Goal: Information Seeking & Learning: Check status

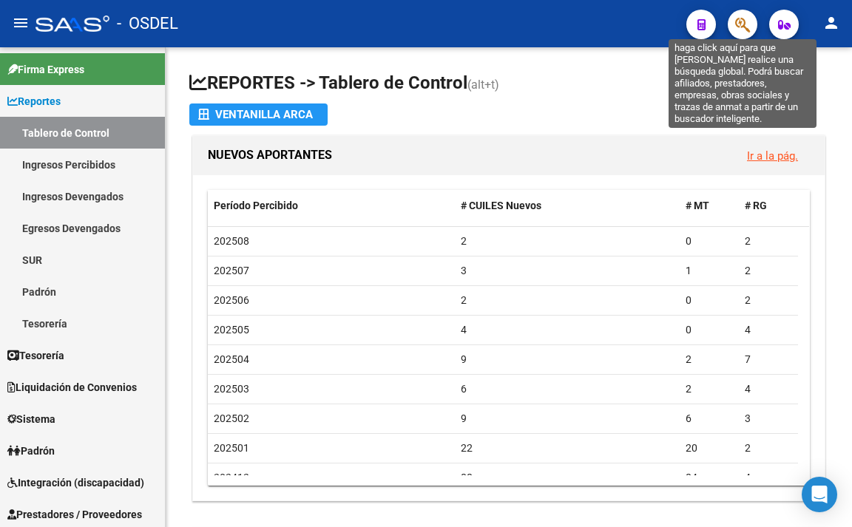
click at [739, 23] on icon "button" at bounding box center [742, 24] width 15 height 17
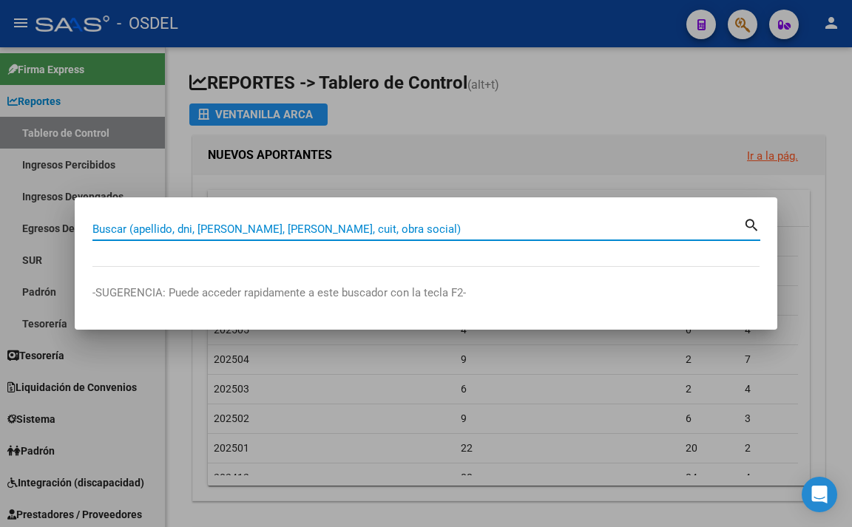
click at [566, 231] on input "Buscar (apellido, dni, [PERSON_NAME], [PERSON_NAME], cuit, obra social)" at bounding box center [417, 229] width 651 height 13
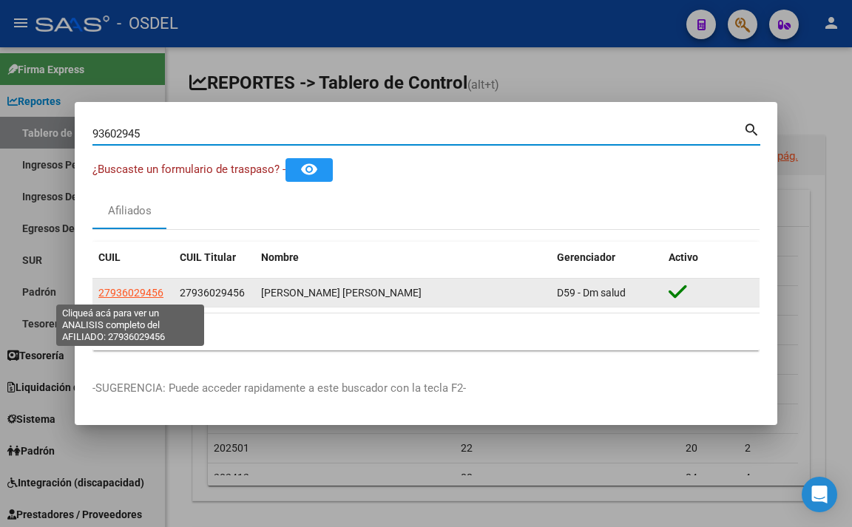
click at [124, 294] on span "27936029456" at bounding box center [130, 293] width 65 height 12
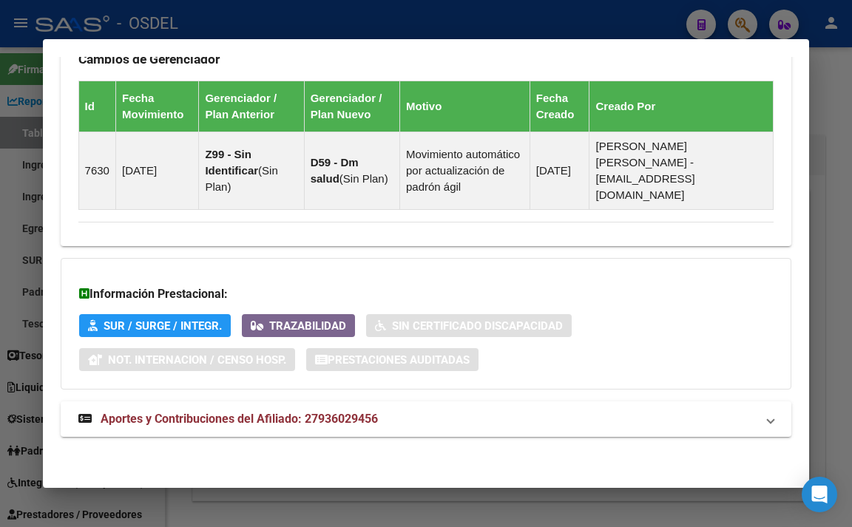
scroll to position [1043, 0]
click at [198, 419] on span "Aportes y Contribuciones del Afiliado: 27936029456" at bounding box center [239, 419] width 277 height 14
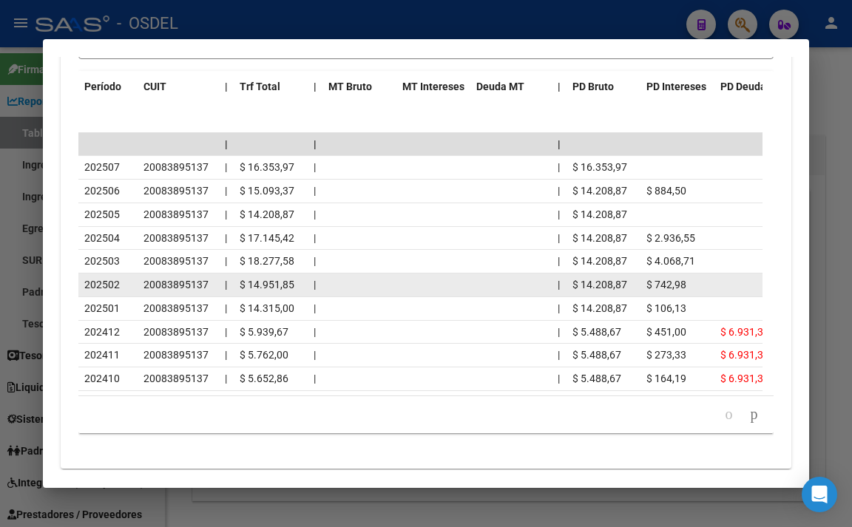
scroll to position [1709, 0]
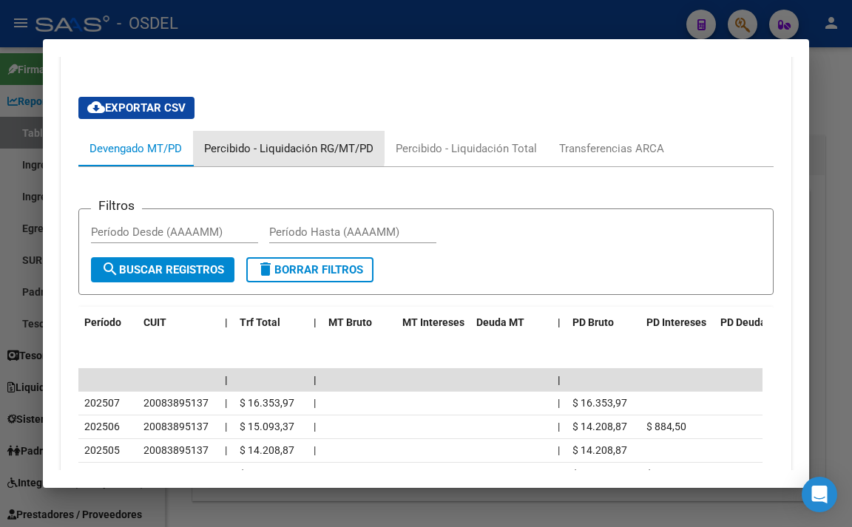
click at [271, 157] on div "Percibido - Liquidación RG/MT/PD" at bounding box center [288, 149] width 169 height 16
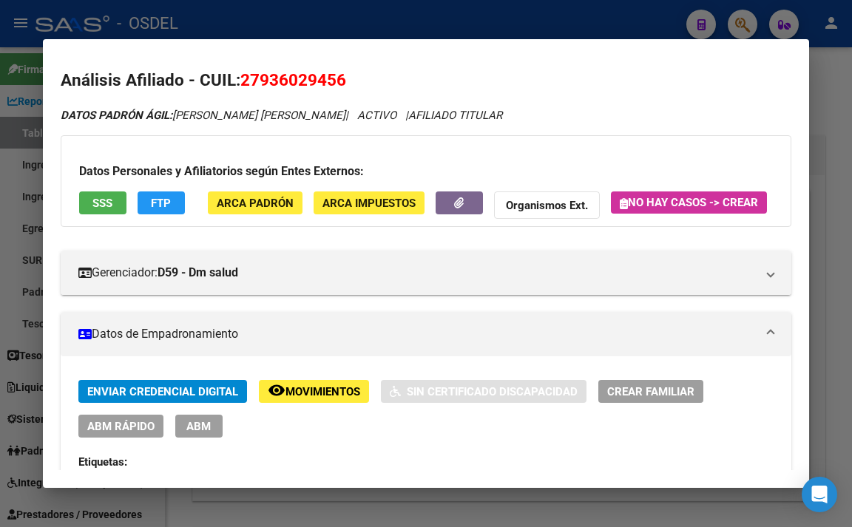
scroll to position [0, 0]
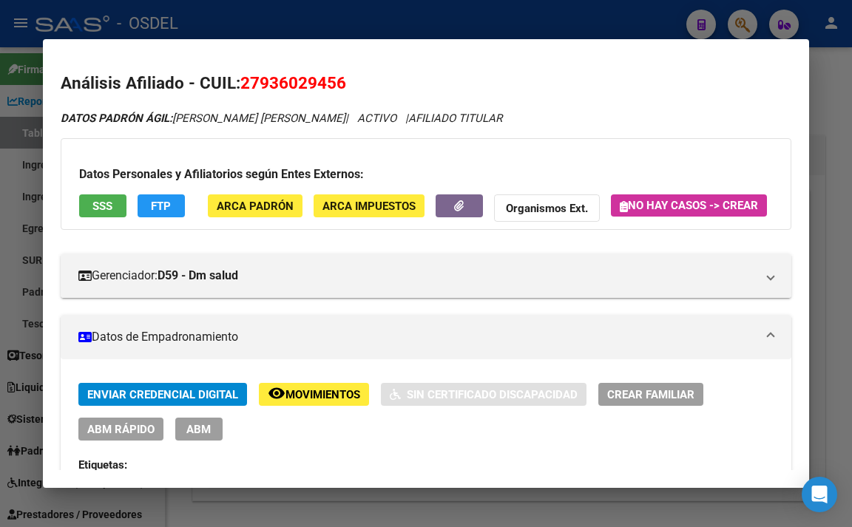
click at [363, 25] on div at bounding box center [426, 263] width 852 height 527
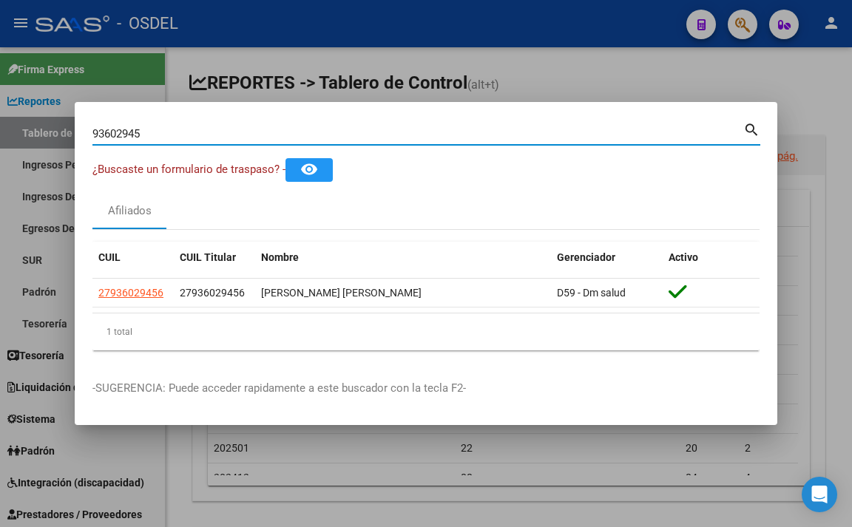
click at [472, 134] on input "93602945" at bounding box center [417, 133] width 651 height 13
type input "9"
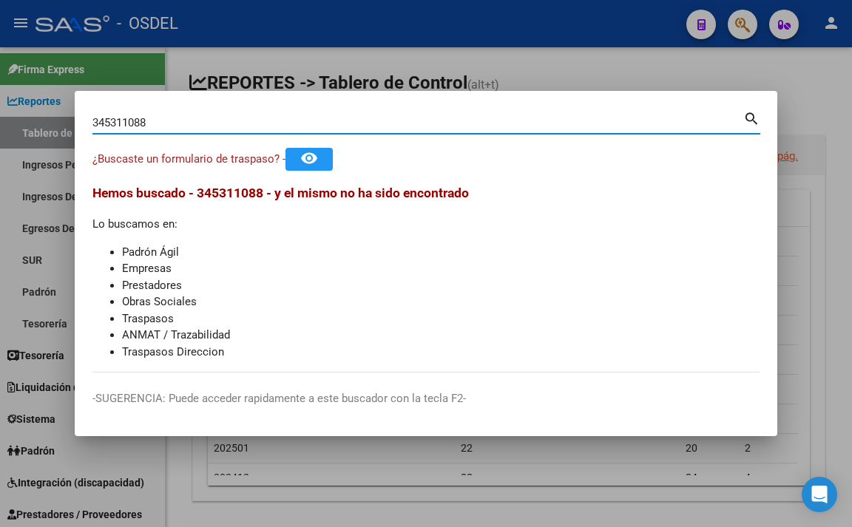
click at [126, 121] on input "345311088" at bounding box center [417, 122] width 651 height 13
type input "34531088"
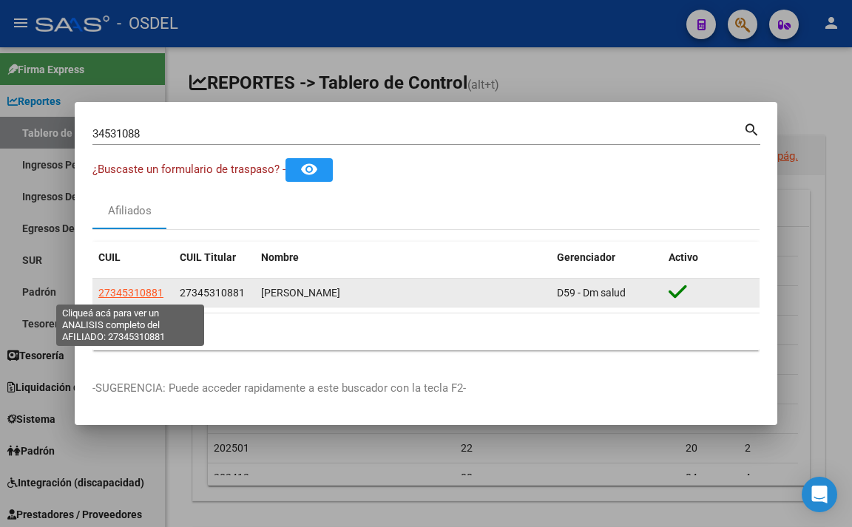
click at [135, 297] on span "27345310881" at bounding box center [130, 293] width 65 height 12
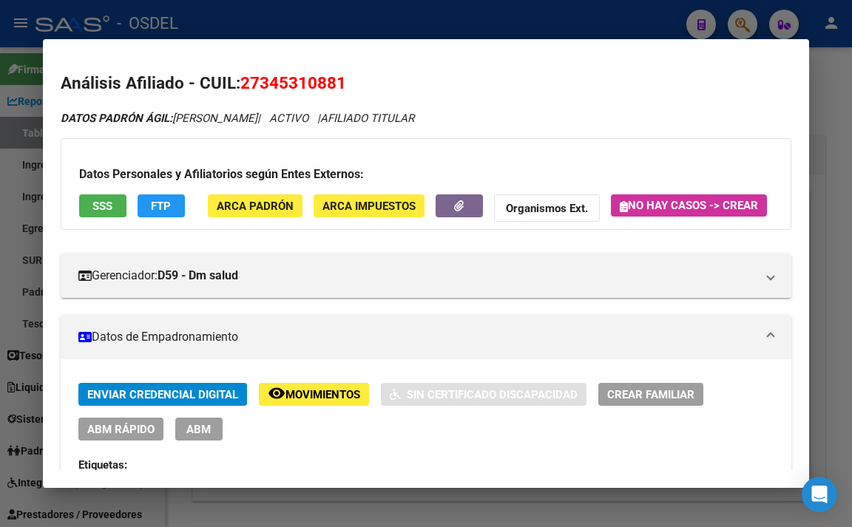
click at [120, 213] on button "SSS" at bounding box center [102, 206] width 47 height 23
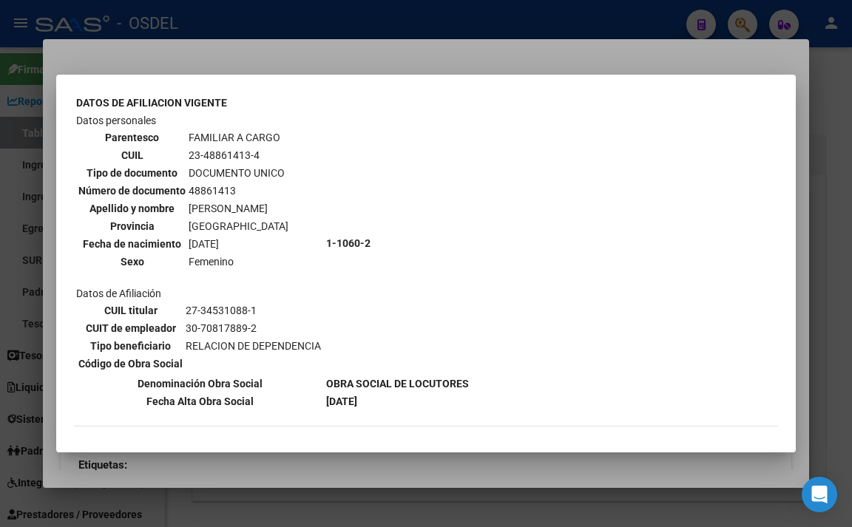
scroll to position [961, 0]
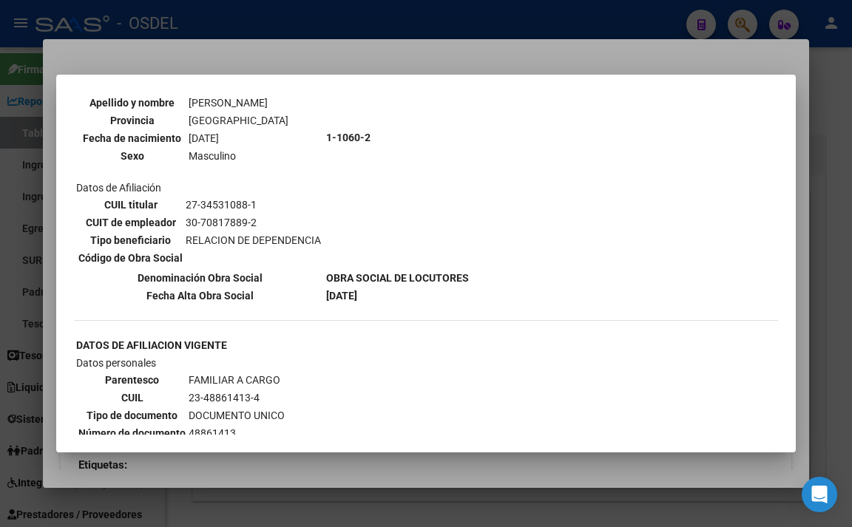
click at [367, 64] on div at bounding box center [426, 263] width 852 height 527
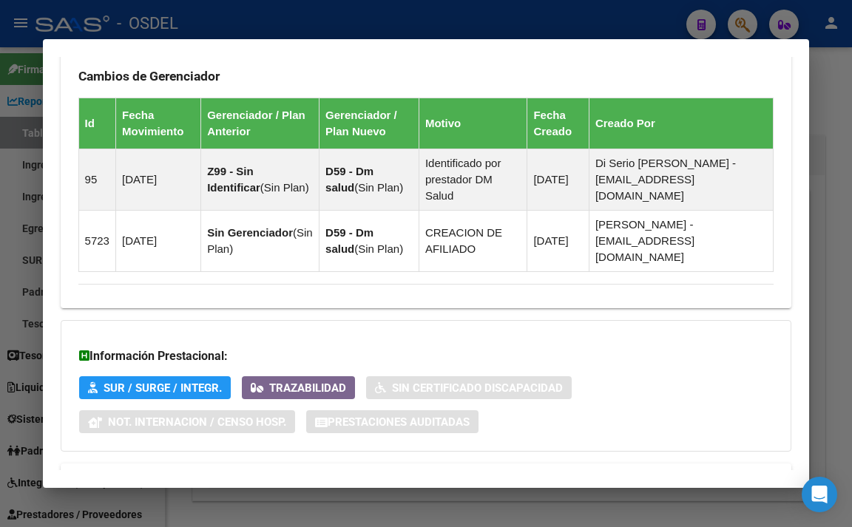
scroll to position [1263, 0]
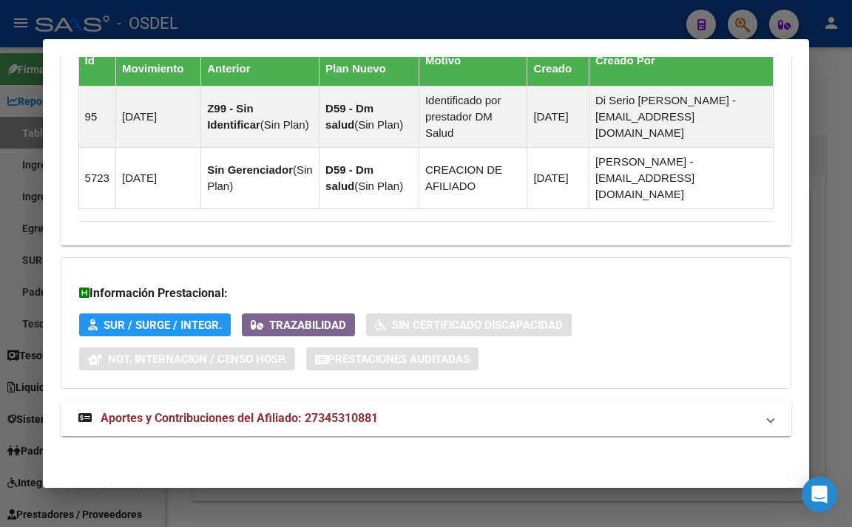
click at [280, 412] on span "Aportes y Contribuciones del Afiliado: 27345310881" at bounding box center [239, 418] width 277 height 14
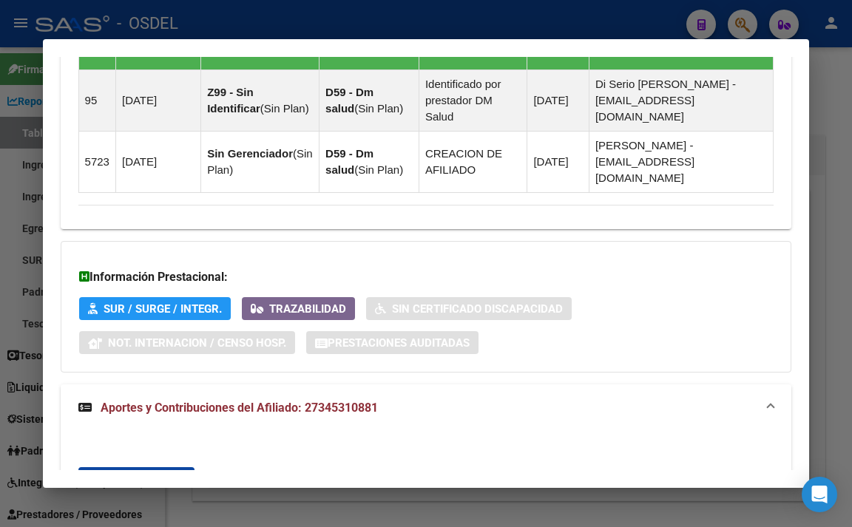
click at [240, 416] on mat-expansion-panel-header "Aportes y Contribuciones del Afiliado: 27345310881" at bounding box center [426, 408] width 731 height 47
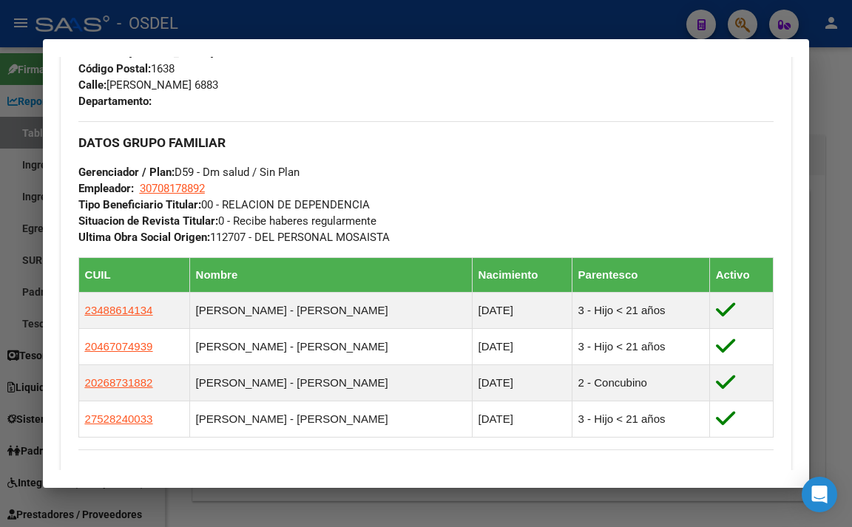
scroll to position [671, 0]
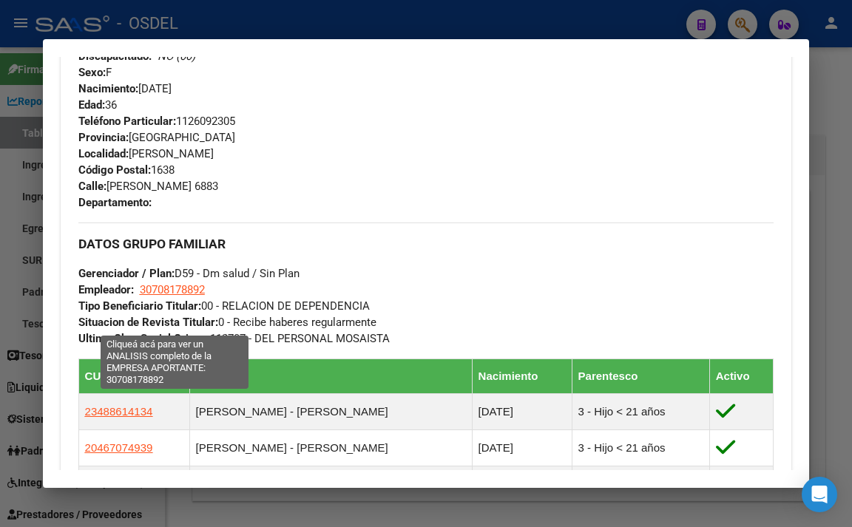
click at [180, 297] on span "30708178892" at bounding box center [172, 289] width 65 height 13
type textarea "30708178892"
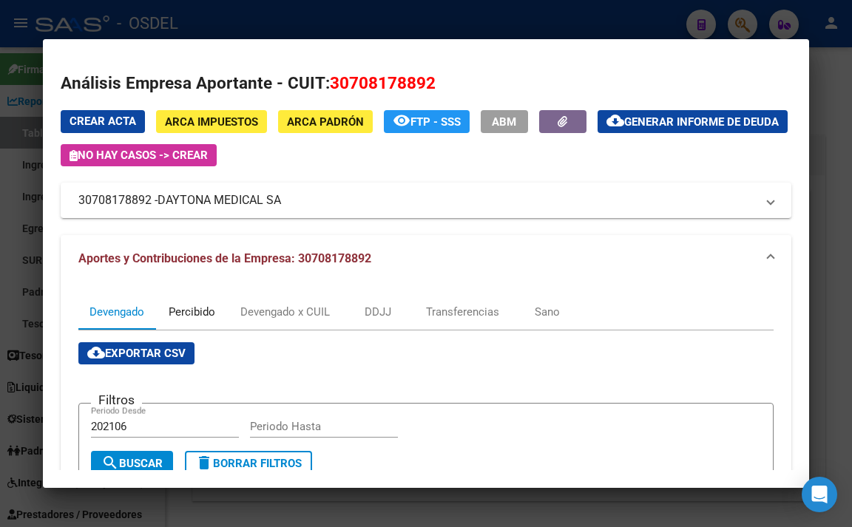
click at [204, 328] on div "Percibido" at bounding box center [192, 312] width 74 height 36
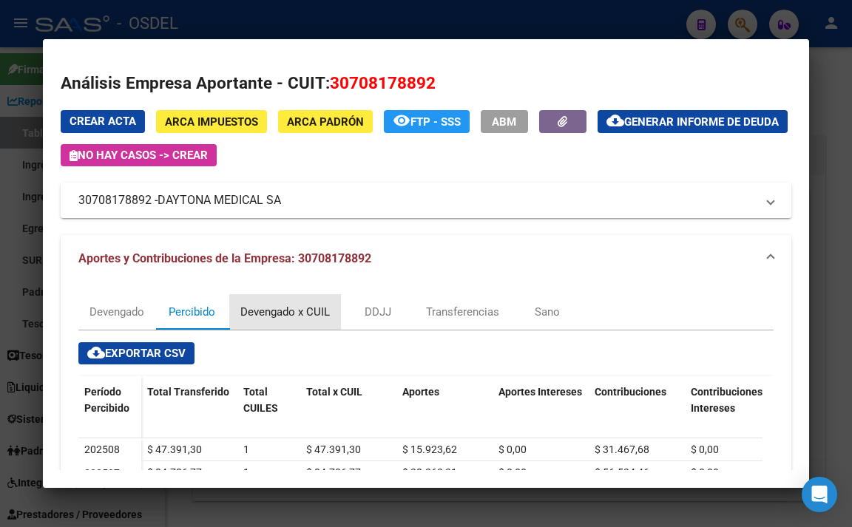
click at [271, 320] on div "Devengado x CUIL" at bounding box center [284, 312] width 89 height 16
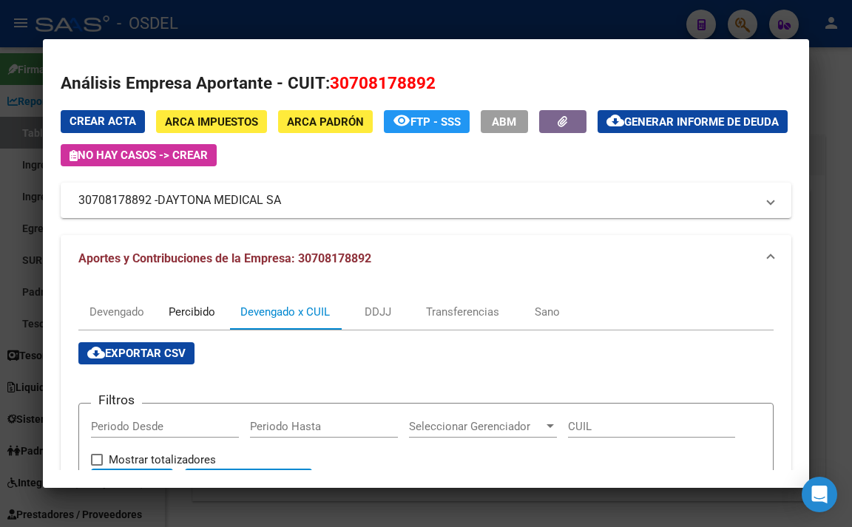
click at [184, 329] on div "Percibido" at bounding box center [192, 312] width 74 height 36
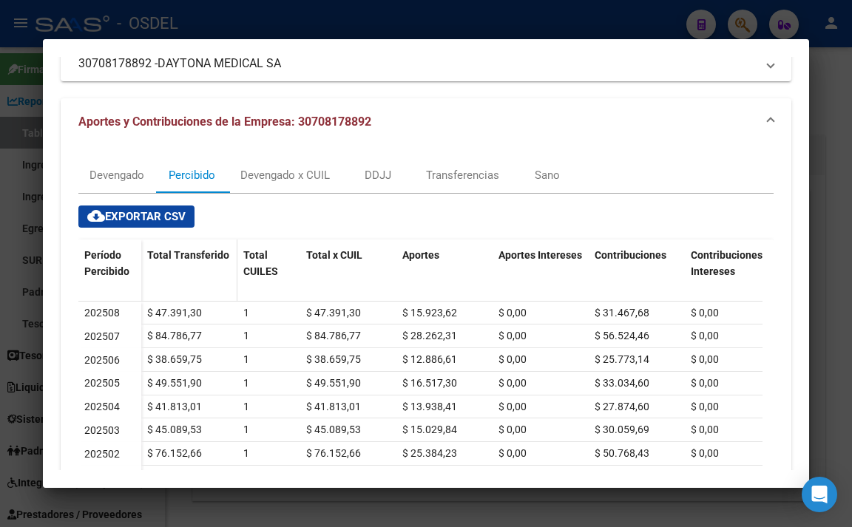
scroll to position [148, 0]
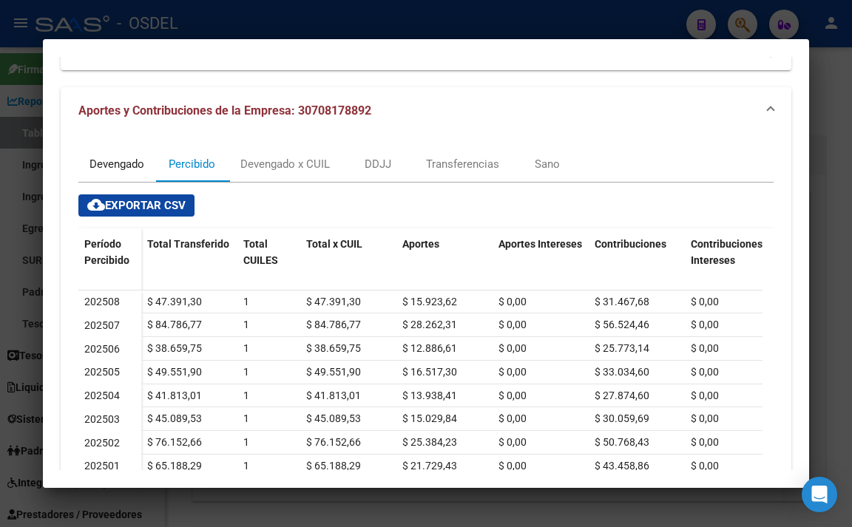
click at [121, 172] on div "Devengado" at bounding box center [116, 164] width 55 height 16
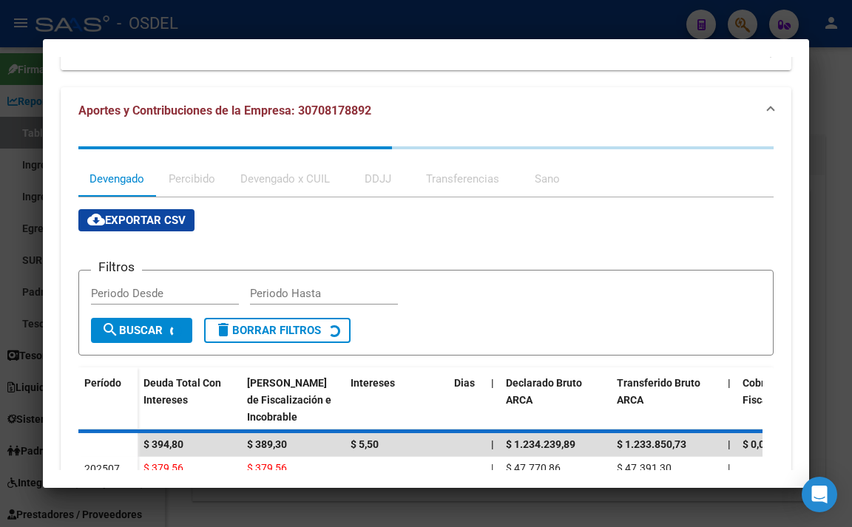
scroll to position [0, 0]
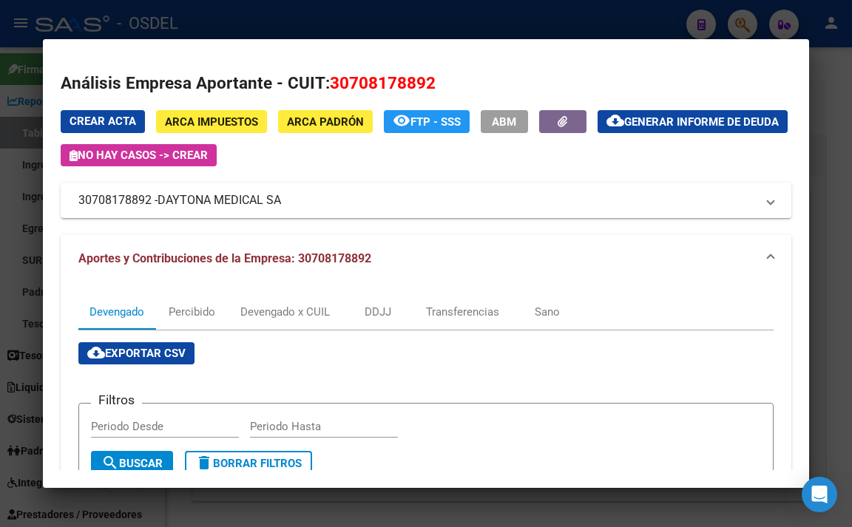
click at [503, 18] on div at bounding box center [426, 263] width 852 height 527
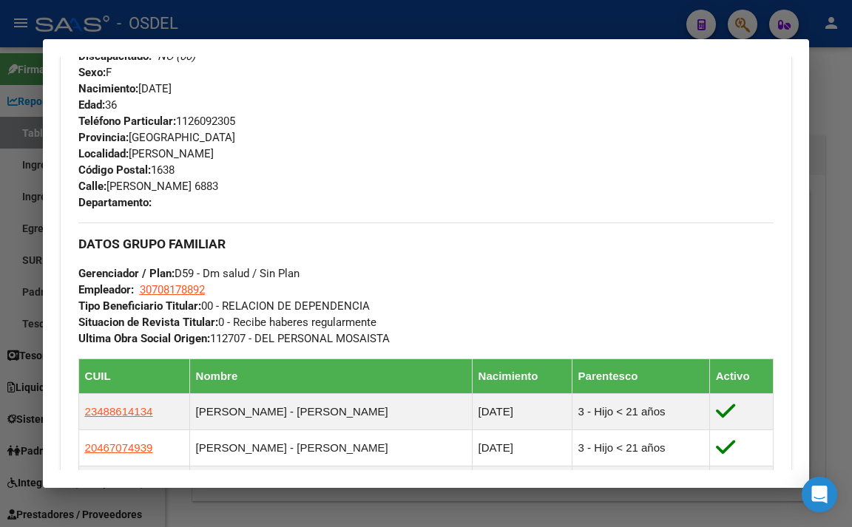
click at [374, 14] on div at bounding box center [426, 263] width 852 height 527
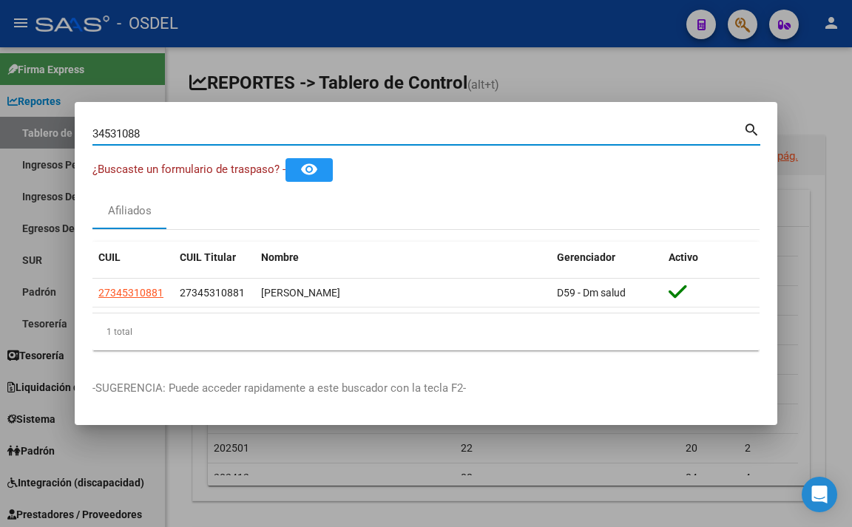
click at [367, 129] on input "34531088" at bounding box center [417, 133] width 651 height 13
type input "3"
type input "93893851"
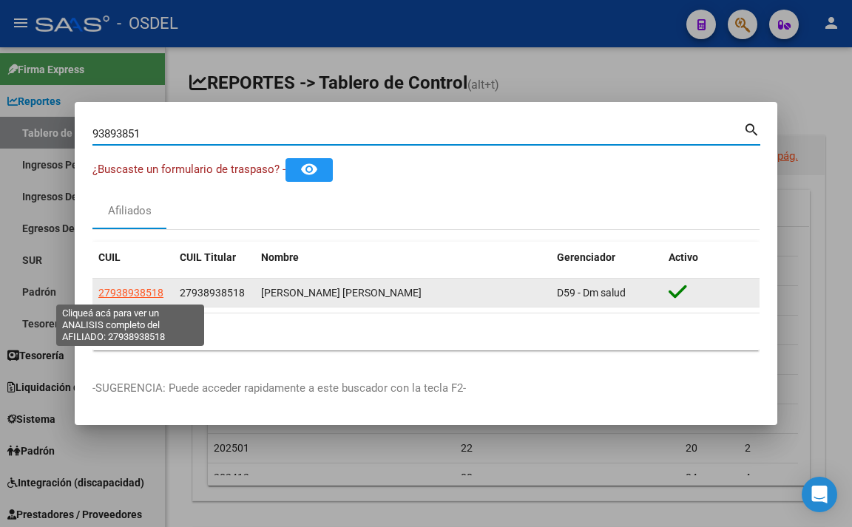
click at [143, 295] on span "27938938518" at bounding box center [130, 293] width 65 height 12
type textarea "27938938518"
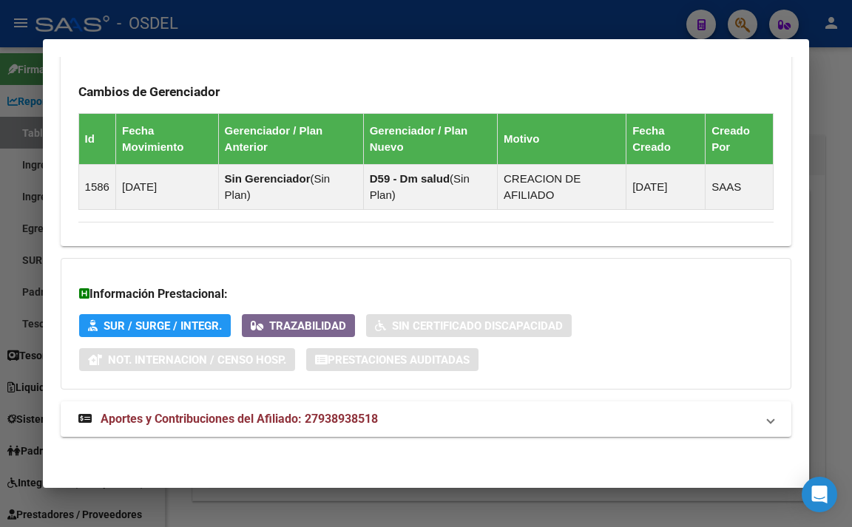
scroll to position [1059, 0]
click at [314, 408] on mat-expansion-panel-header "Aportes y Contribuciones del Afiliado: 27938938518" at bounding box center [426, 420] width 731 height 36
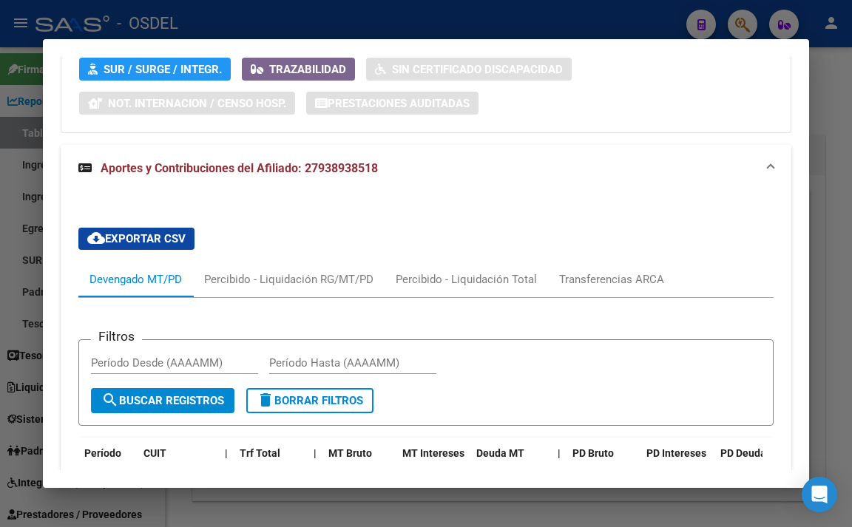
scroll to position [1442, 0]
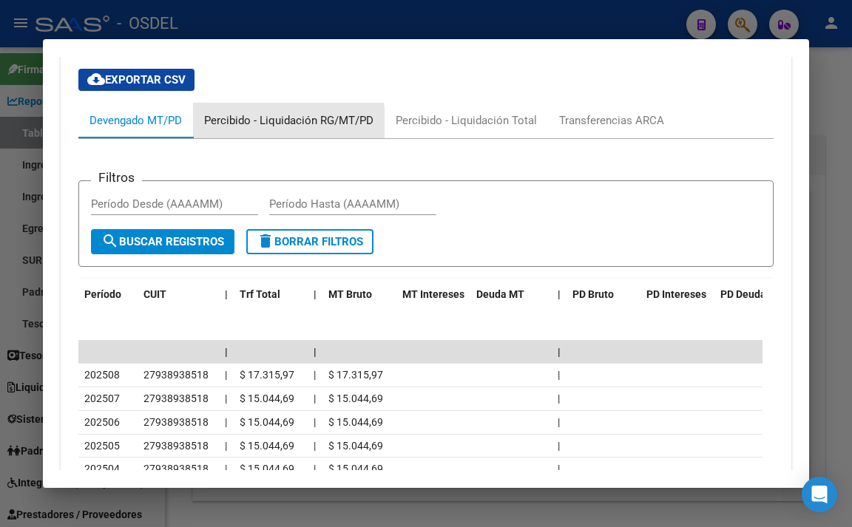
click at [285, 129] on div "Percibido - Liquidación RG/MT/PD" at bounding box center [288, 120] width 169 height 16
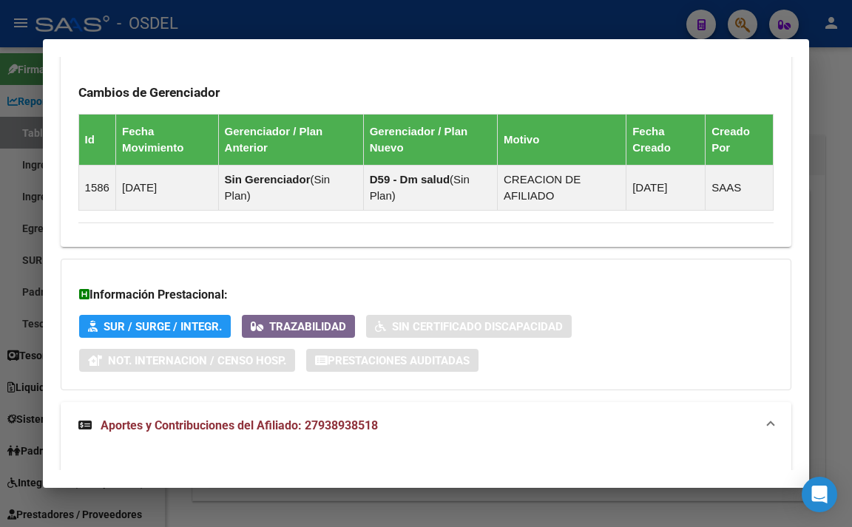
scroll to position [776, 0]
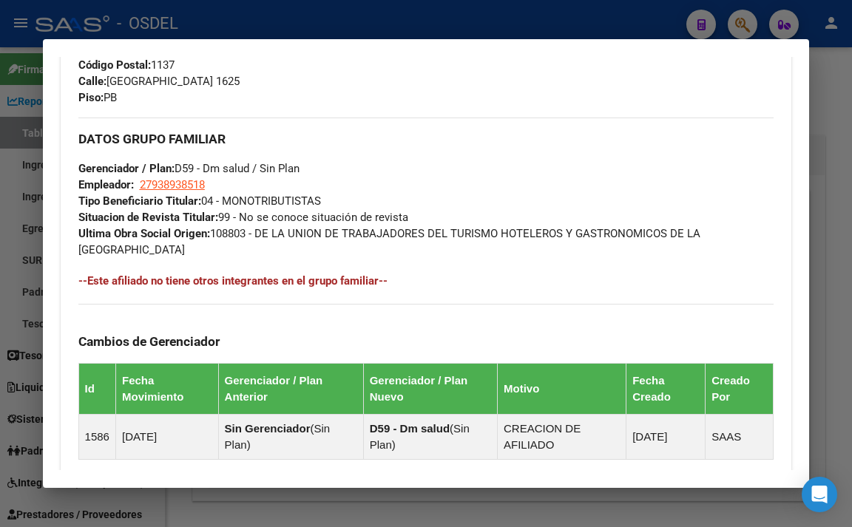
click at [350, 12] on div at bounding box center [426, 263] width 852 height 527
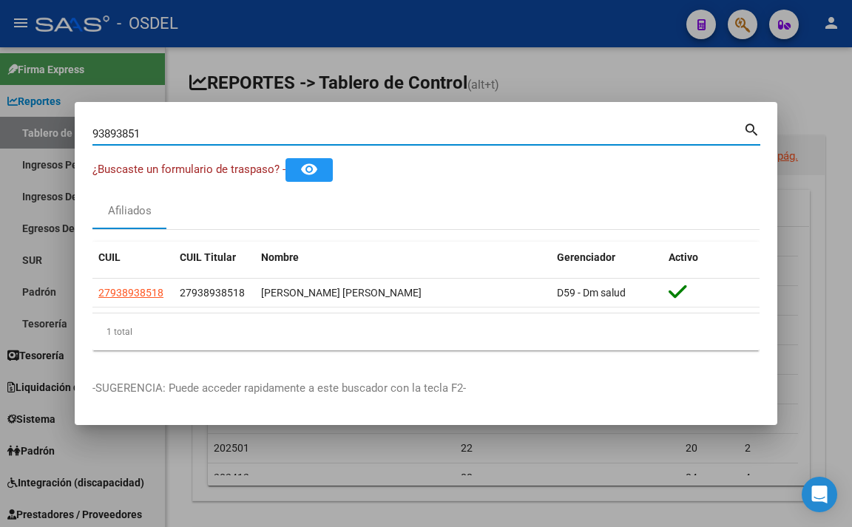
click at [409, 136] on input "93893851" at bounding box center [417, 133] width 651 height 13
type input "9"
type input "23767201"
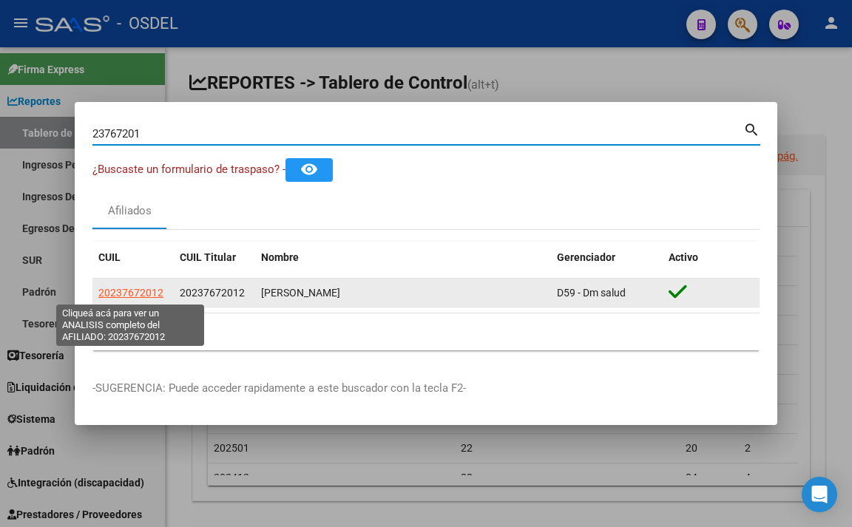
click at [160, 296] on span "20237672012" at bounding box center [130, 293] width 65 height 12
type textarea "20237672012"
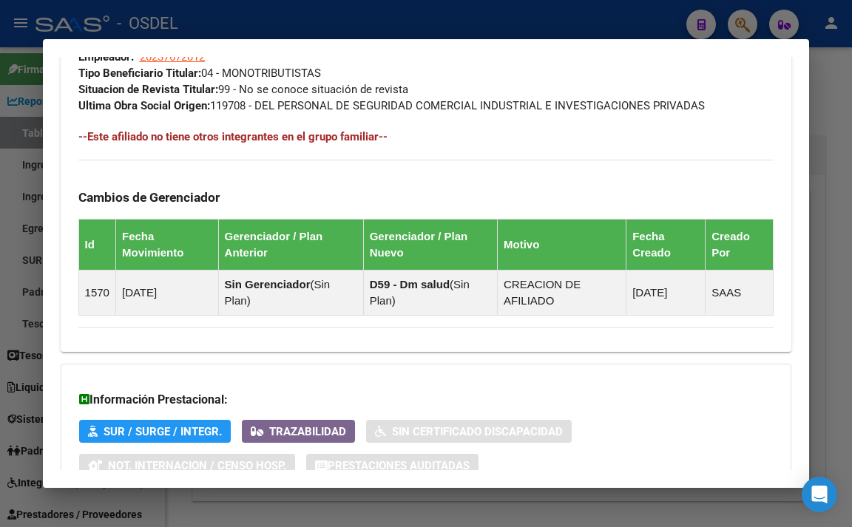
scroll to position [1027, 0]
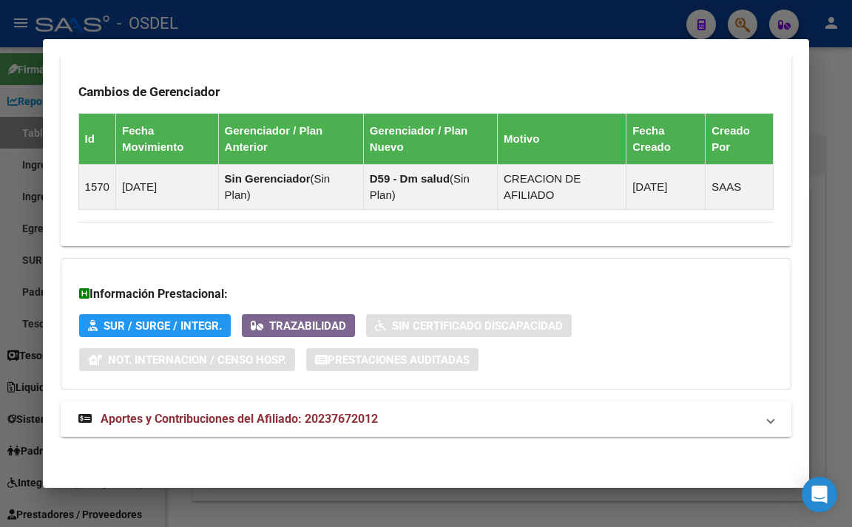
click at [322, 421] on span "Aportes y Contribuciones del Afiliado: 20237672012" at bounding box center [239, 419] width 277 height 14
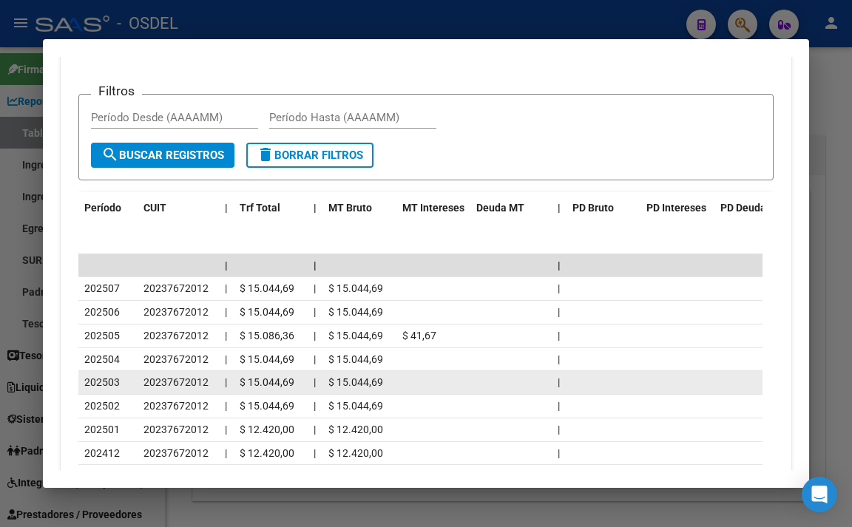
scroll to position [1396, 0]
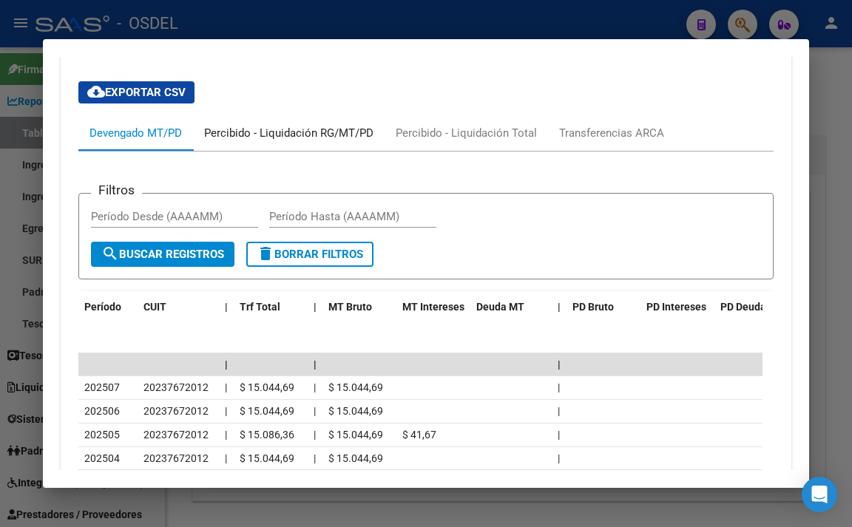
click at [264, 141] on div "Percibido - Liquidación RG/MT/PD" at bounding box center [288, 133] width 169 height 16
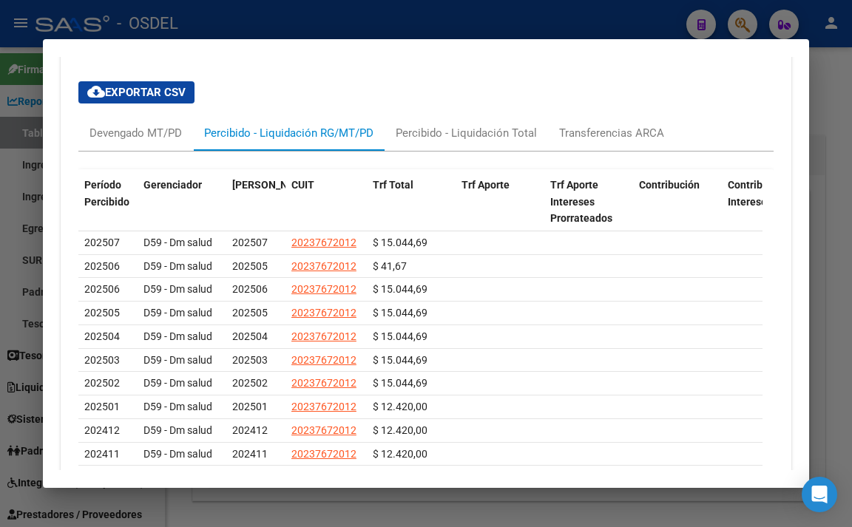
click at [402, 33] on div at bounding box center [426, 263] width 852 height 527
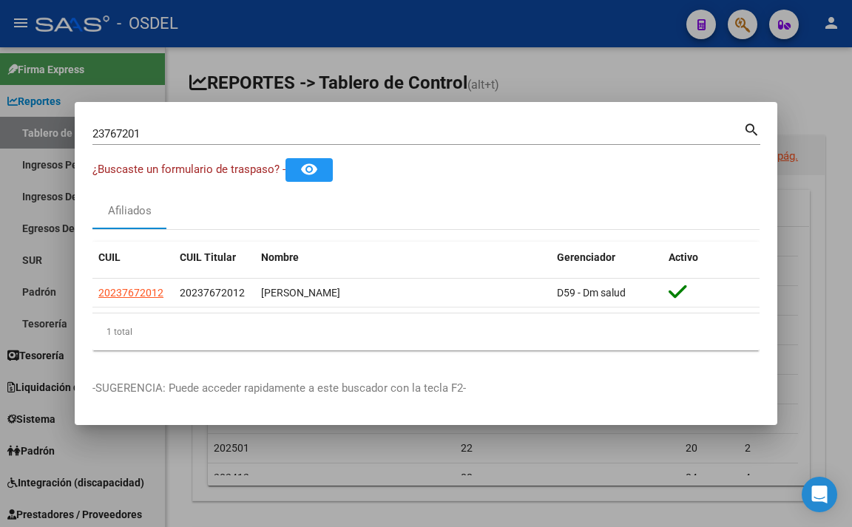
click at [399, 118] on mat-dialog-container "23767201 Buscar (apellido, dni, cuil, nro traspaso, cuit, obra social) search ¿…" at bounding box center [426, 264] width 703 height 324
click at [399, 125] on div "23767201 Buscar (apellido, dni, [PERSON_NAME], [PERSON_NAME], cuit, obra social)" at bounding box center [417, 134] width 651 height 22
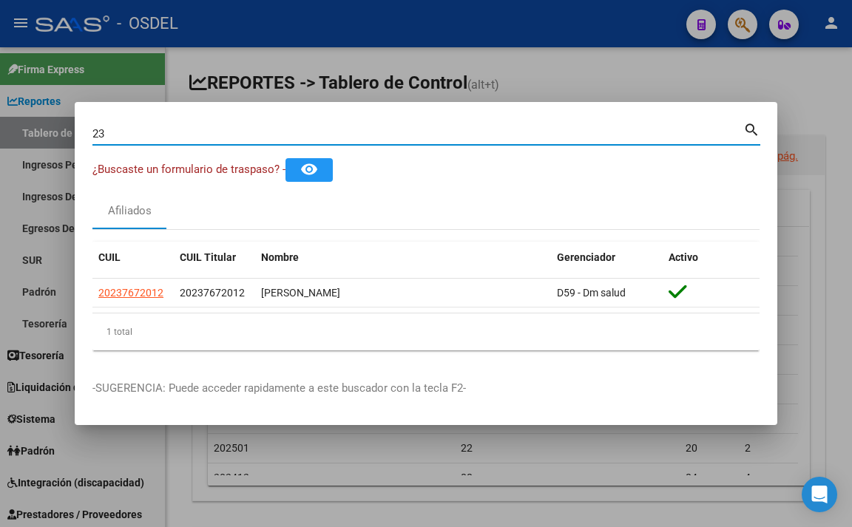
type input "2"
type input "35602418"
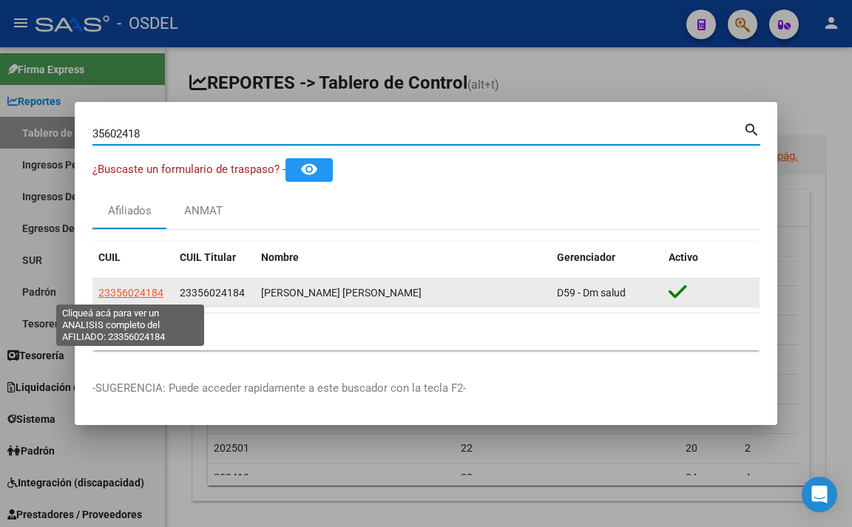
click at [121, 293] on span "23356024184" at bounding box center [130, 293] width 65 height 12
type textarea "23356024184"
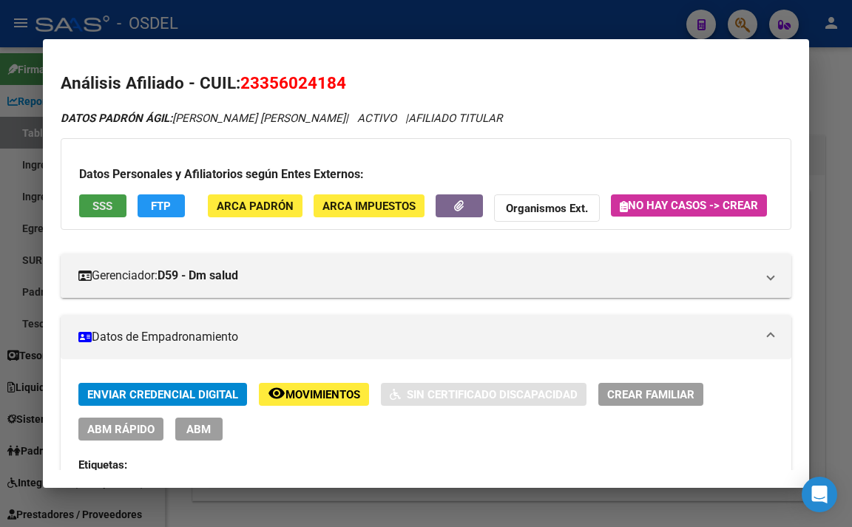
click at [94, 206] on span "SSS" at bounding box center [102, 206] width 20 height 13
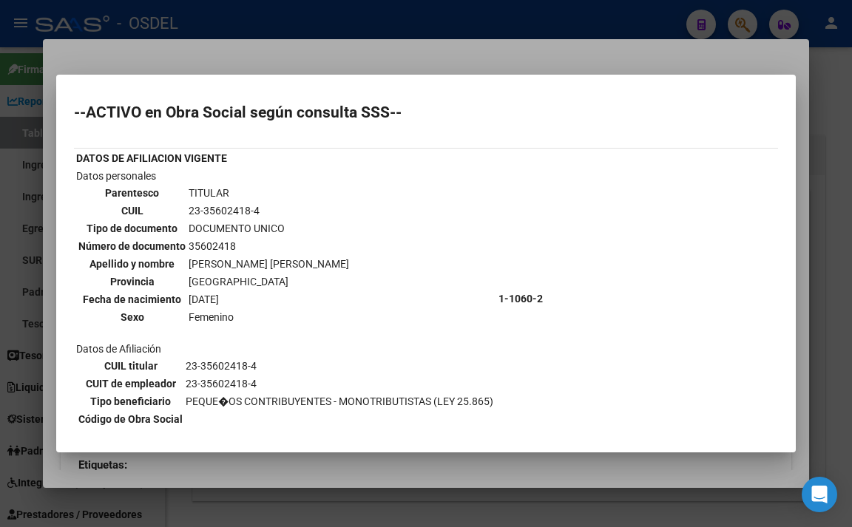
click at [357, 53] on div at bounding box center [426, 263] width 852 height 527
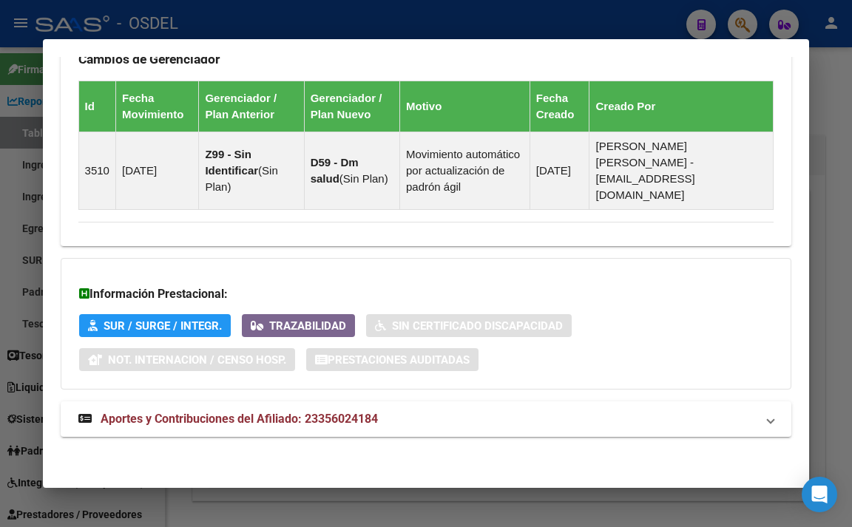
scroll to position [1043, 0]
click at [332, 407] on mat-expansion-panel-header "Aportes y Contribuciones del Afiliado: 23356024184" at bounding box center [426, 420] width 731 height 36
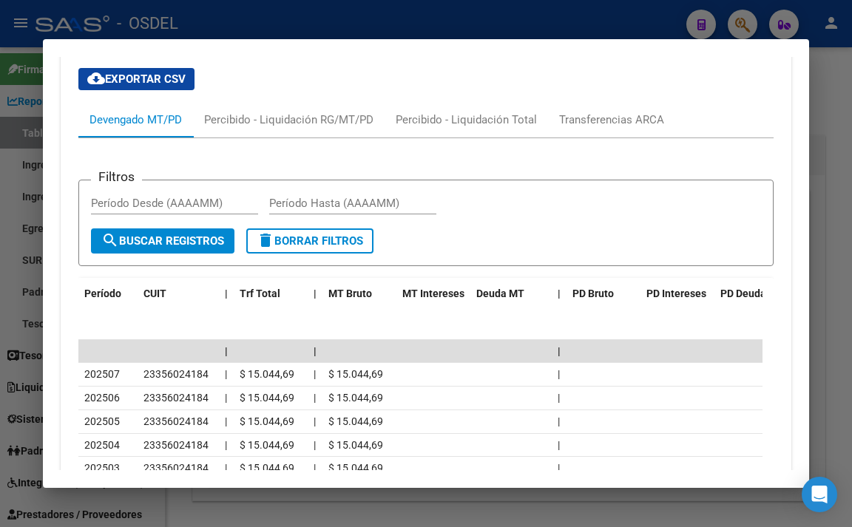
scroll to position [1425, 0]
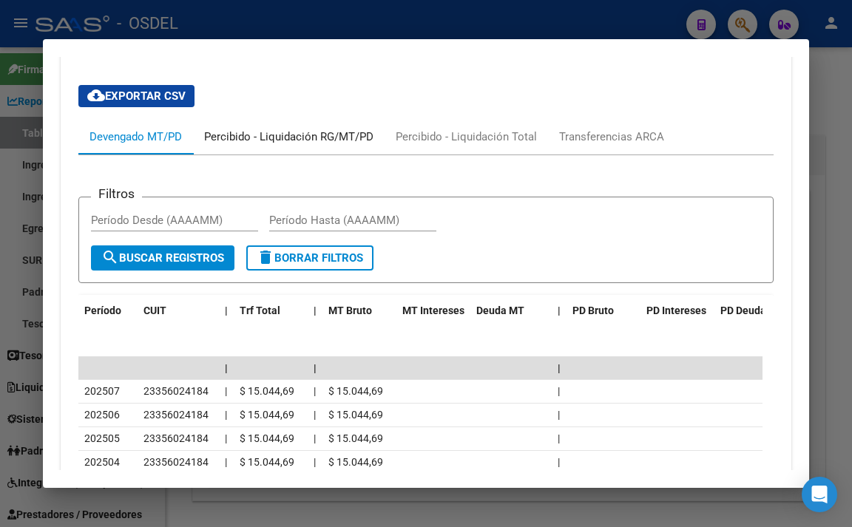
click at [280, 155] on div "Percibido - Liquidación RG/MT/PD" at bounding box center [289, 137] width 192 height 36
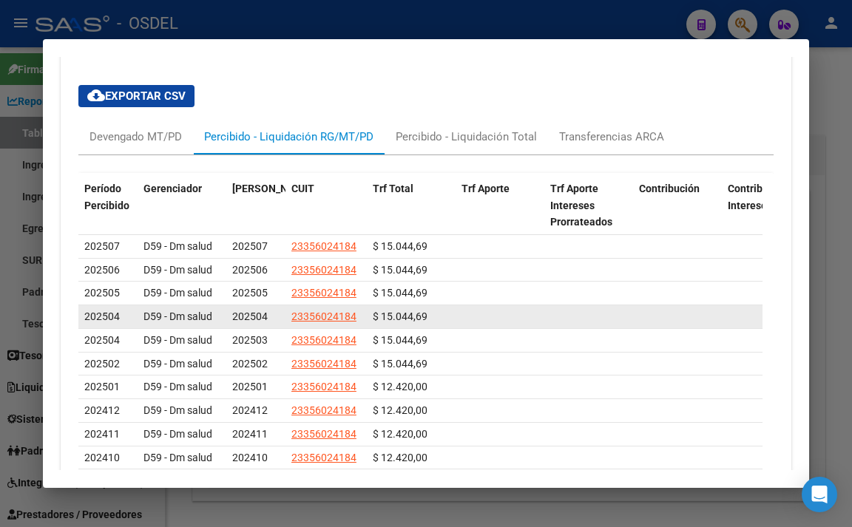
click at [285, 328] on datatable-body-cell "23356024184" at bounding box center [325, 316] width 81 height 23
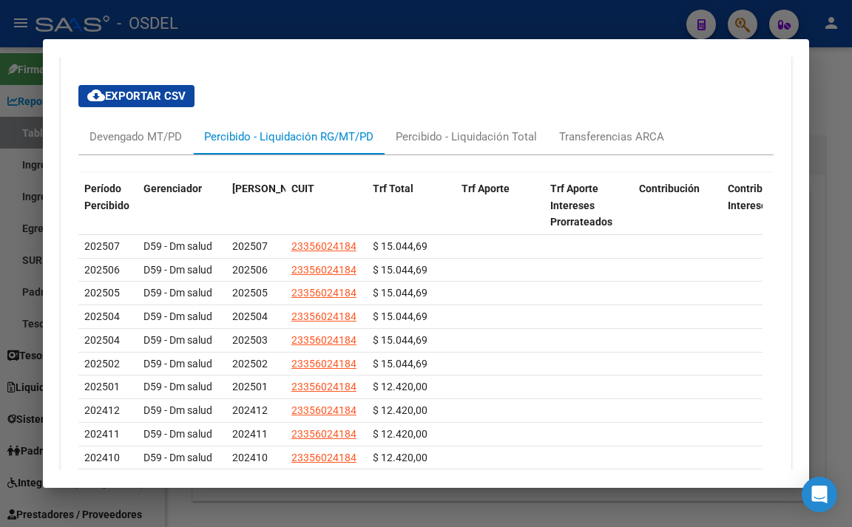
click at [323, 10] on div at bounding box center [426, 263] width 852 height 527
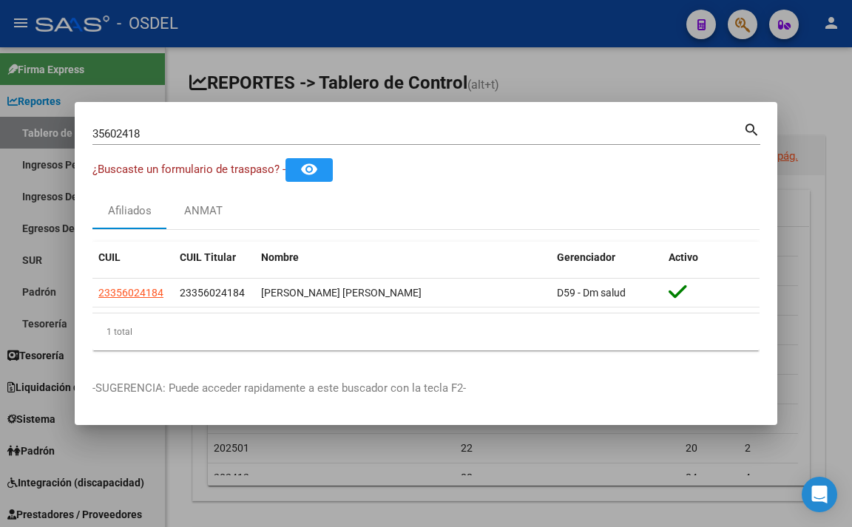
click at [544, 55] on div at bounding box center [426, 263] width 852 height 527
